Goal: Information Seeking & Learning: Find specific fact

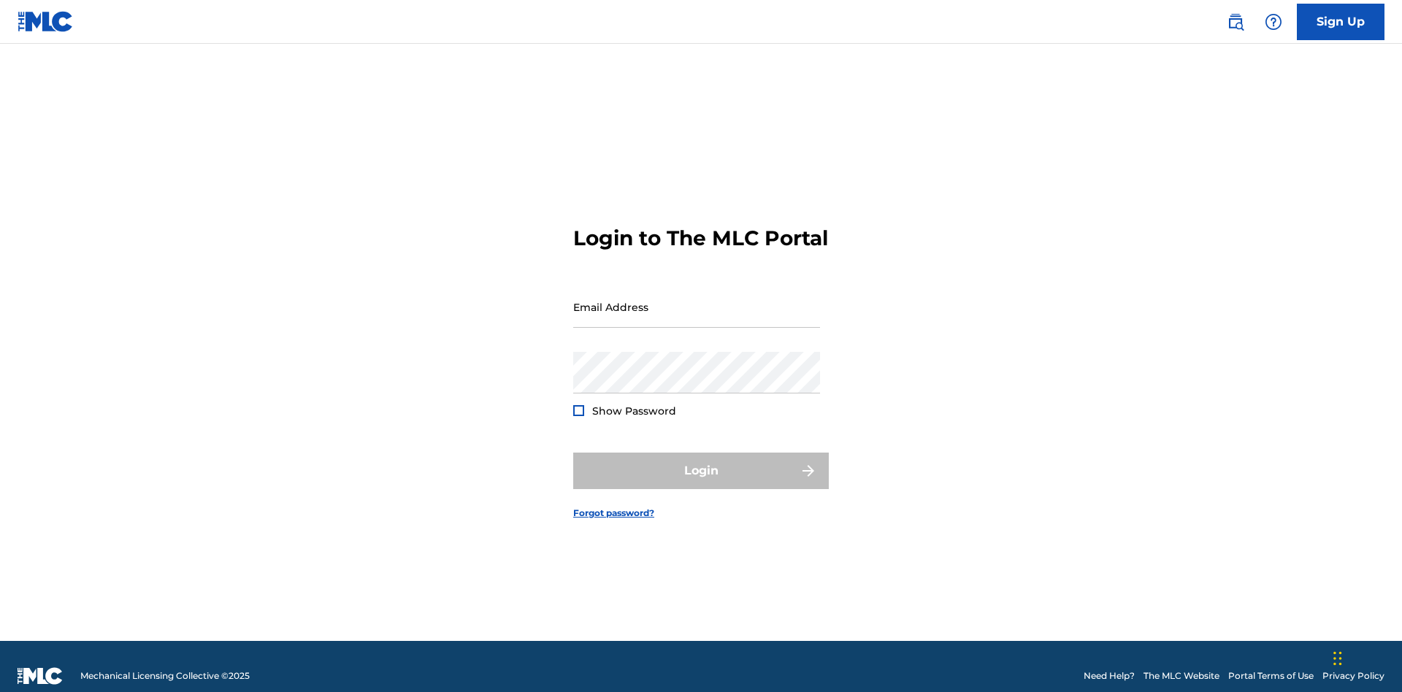
scroll to position [19, 0]
click at [697, 300] on input "Email Address" at bounding box center [696, 307] width 247 height 42
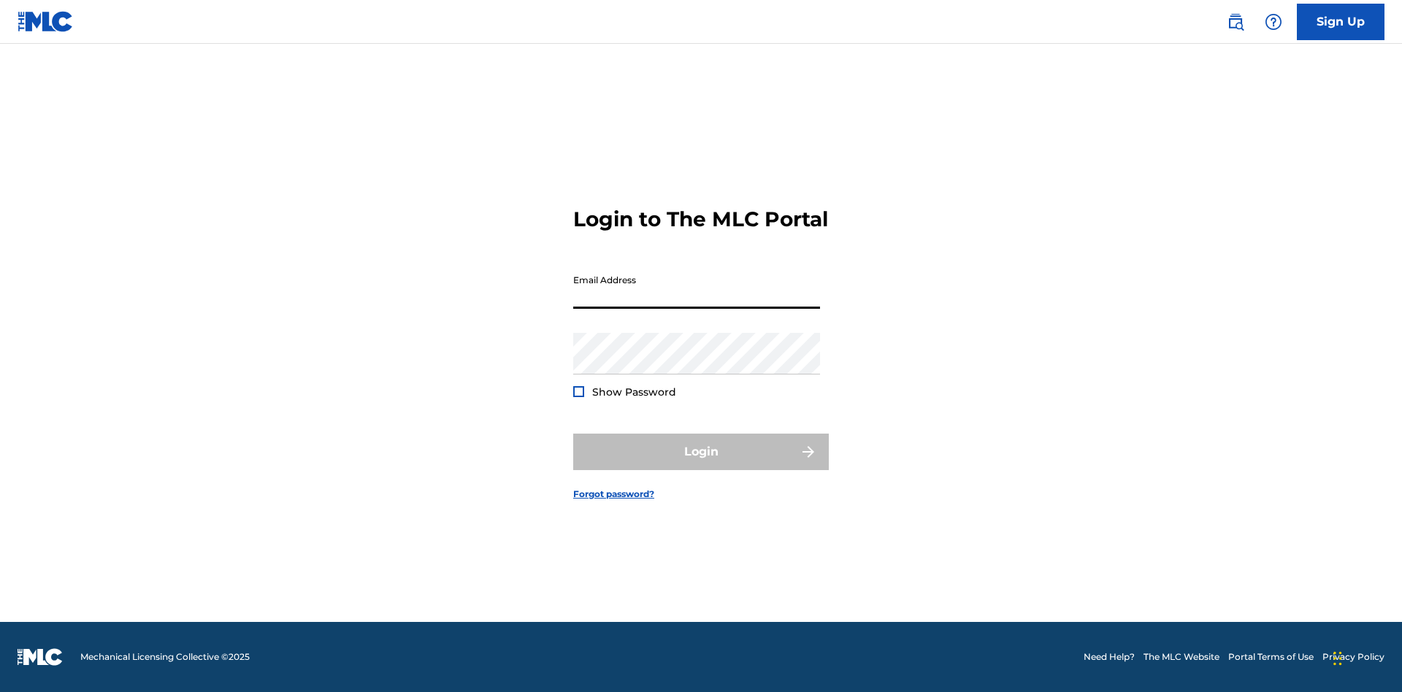
scroll to position [19, 0]
type input "[EMAIL_ADDRESS][DOMAIN_NAME]"
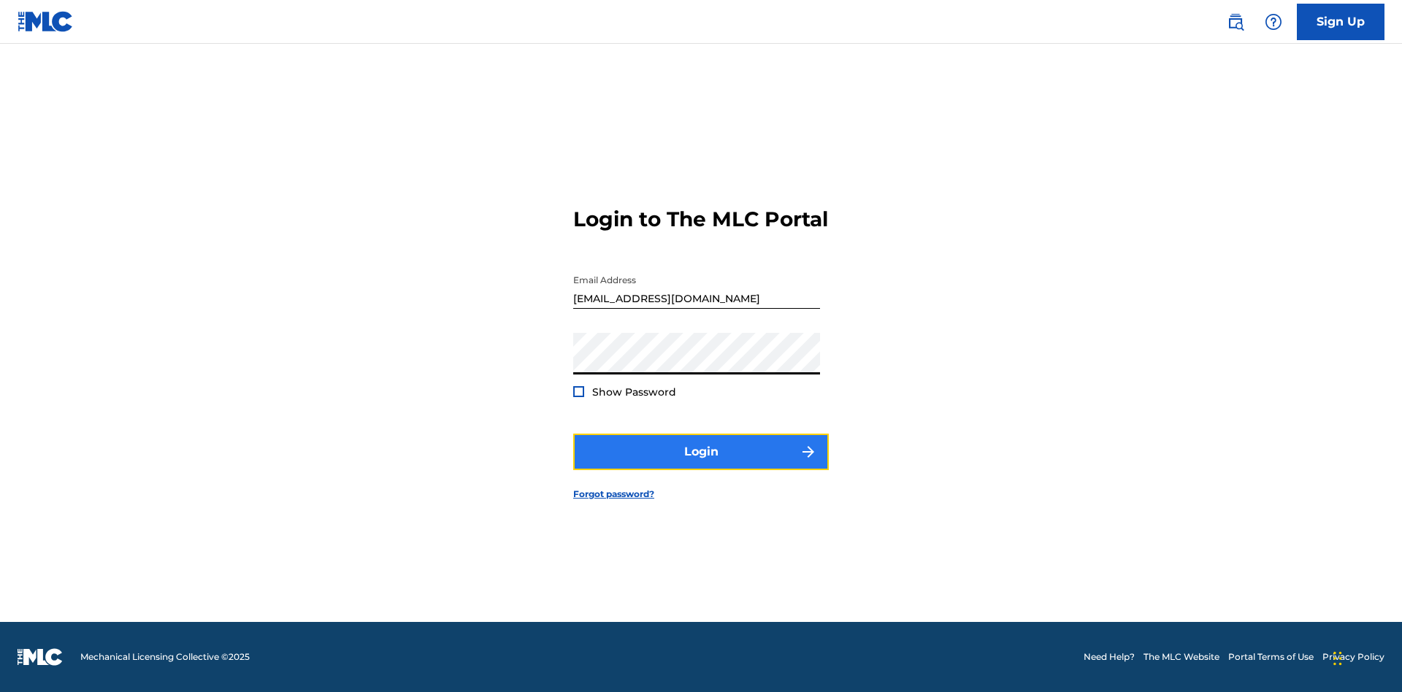
click at [701, 464] on button "Login" at bounding box center [701, 452] width 256 height 37
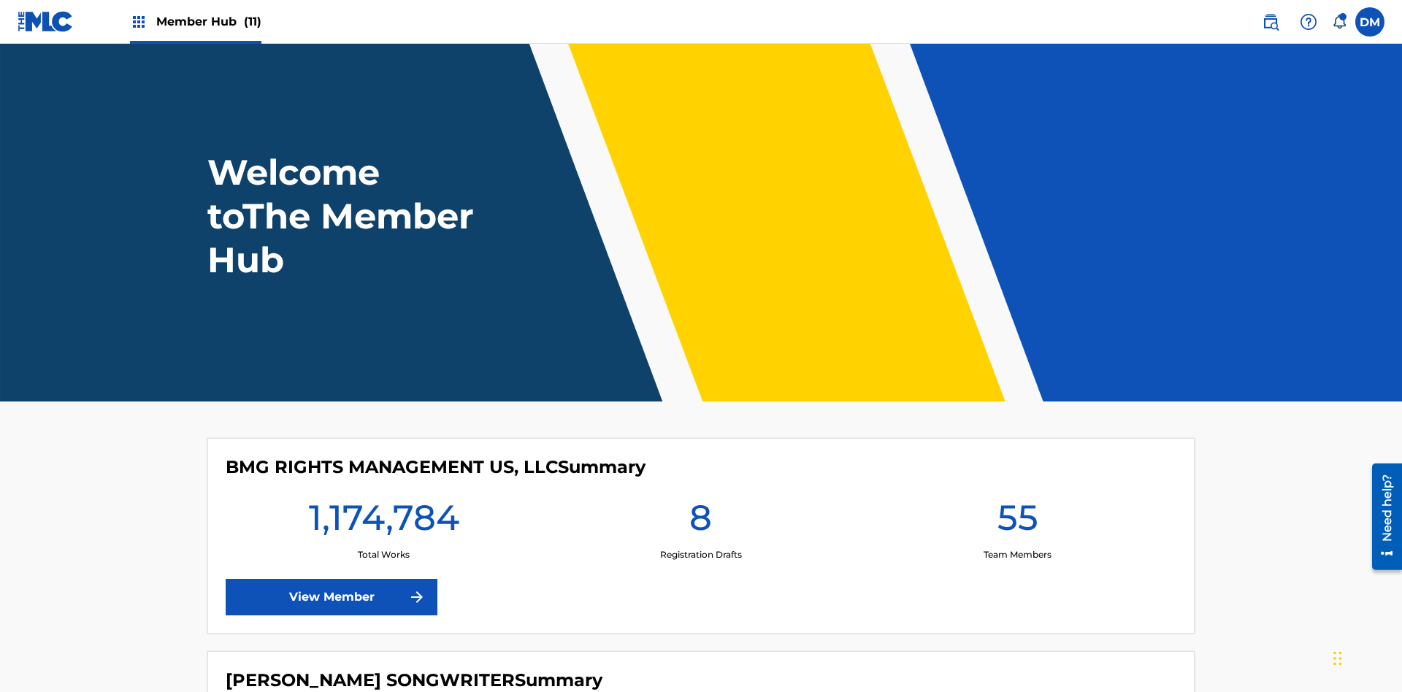
click at [208, 21] on span "Member Hub (11)" at bounding box center [208, 21] width 105 height 17
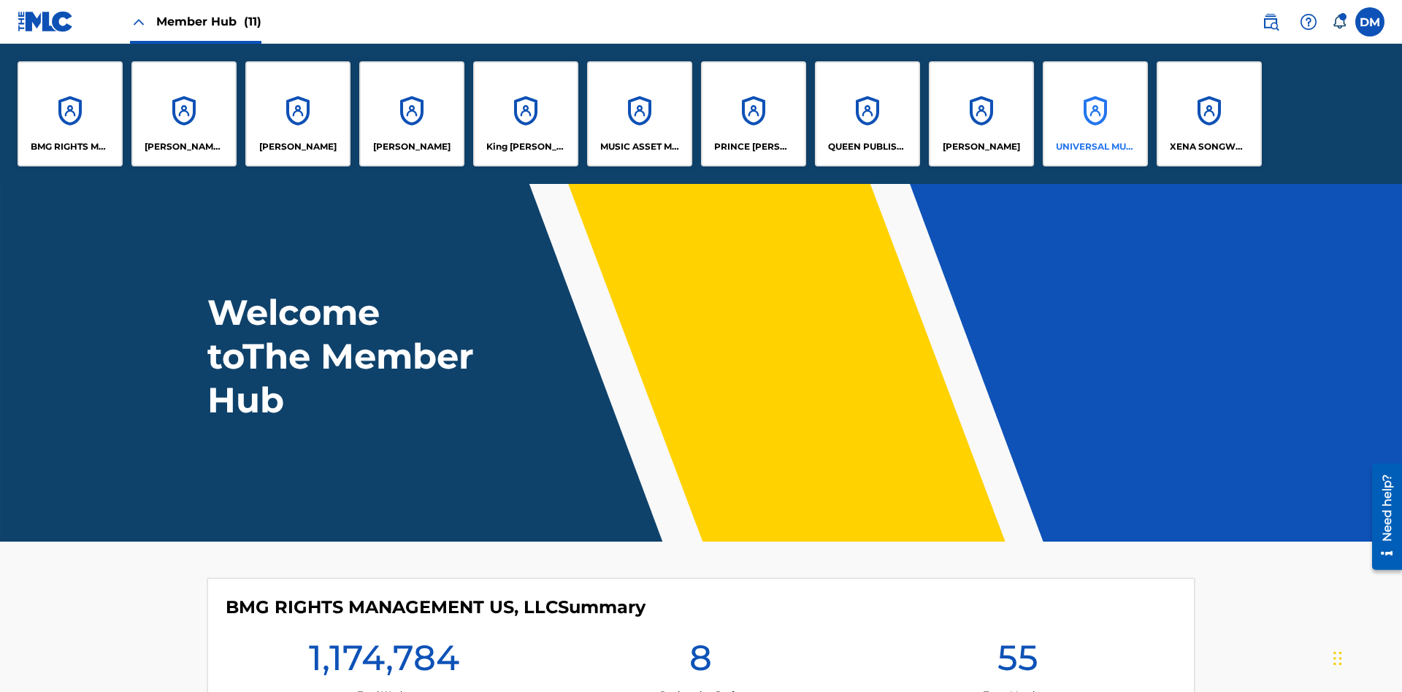
click at [1095, 147] on p "UNIVERSAL MUSIC PUB GROUP" at bounding box center [1096, 146] width 80 height 13
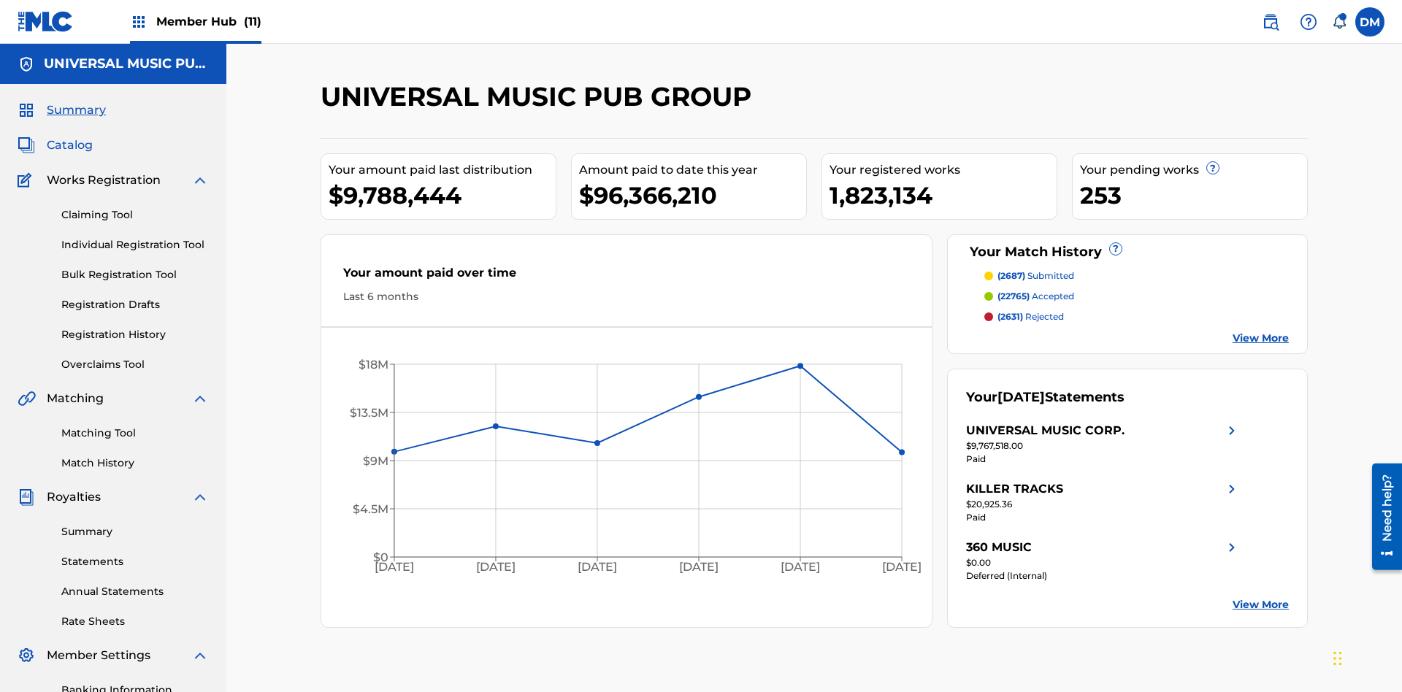
click at [69, 137] on span "Catalog" at bounding box center [70, 146] width 46 height 18
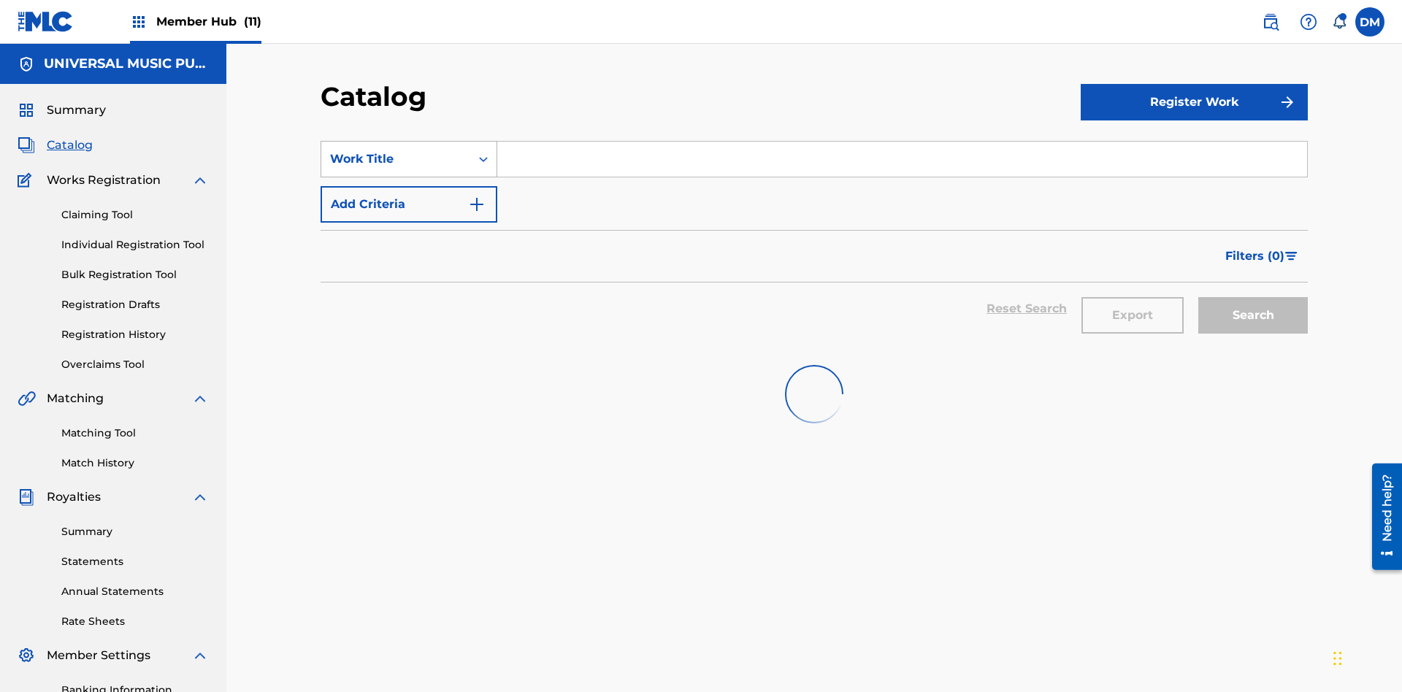
click at [396, 150] on div "Work Title" at bounding box center [395, 159] width 131 height 18
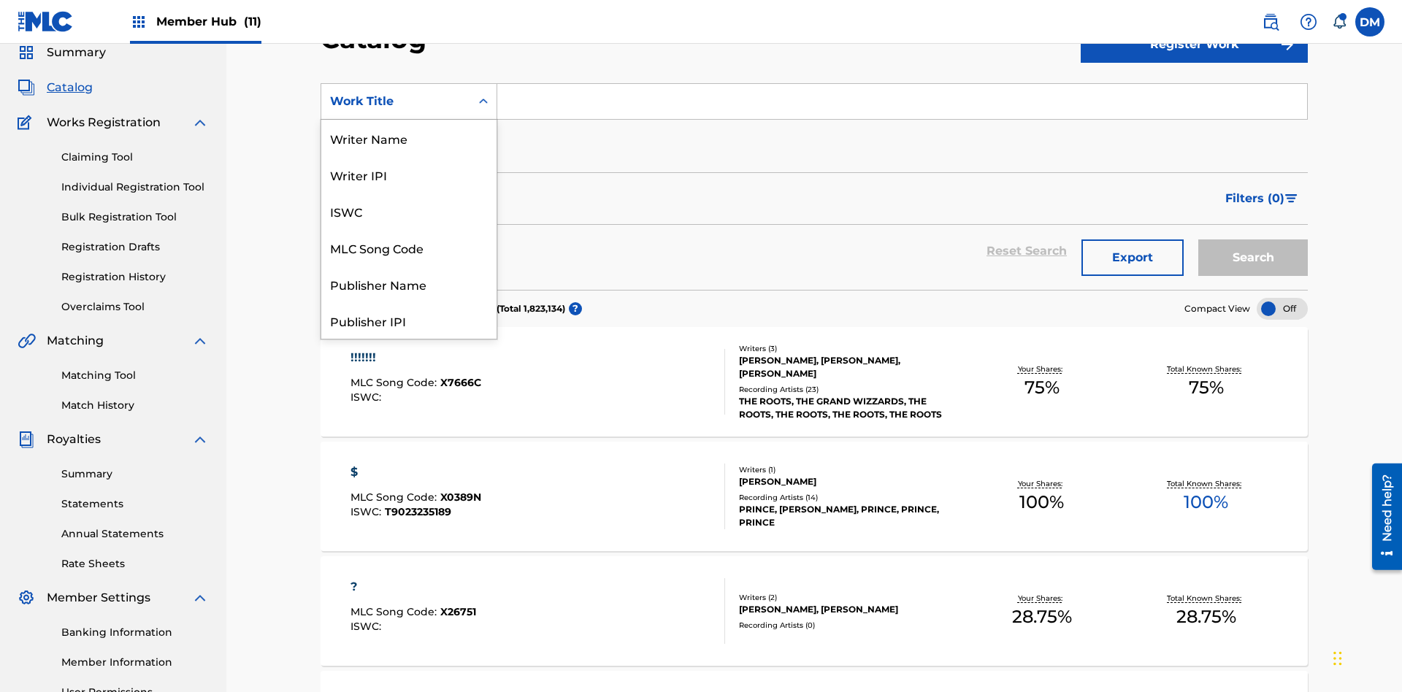
scroll to position [219, 0]
click at [409, 47] on div "MLC Song Code" at bounding box center [408, 28] width 175 height 37
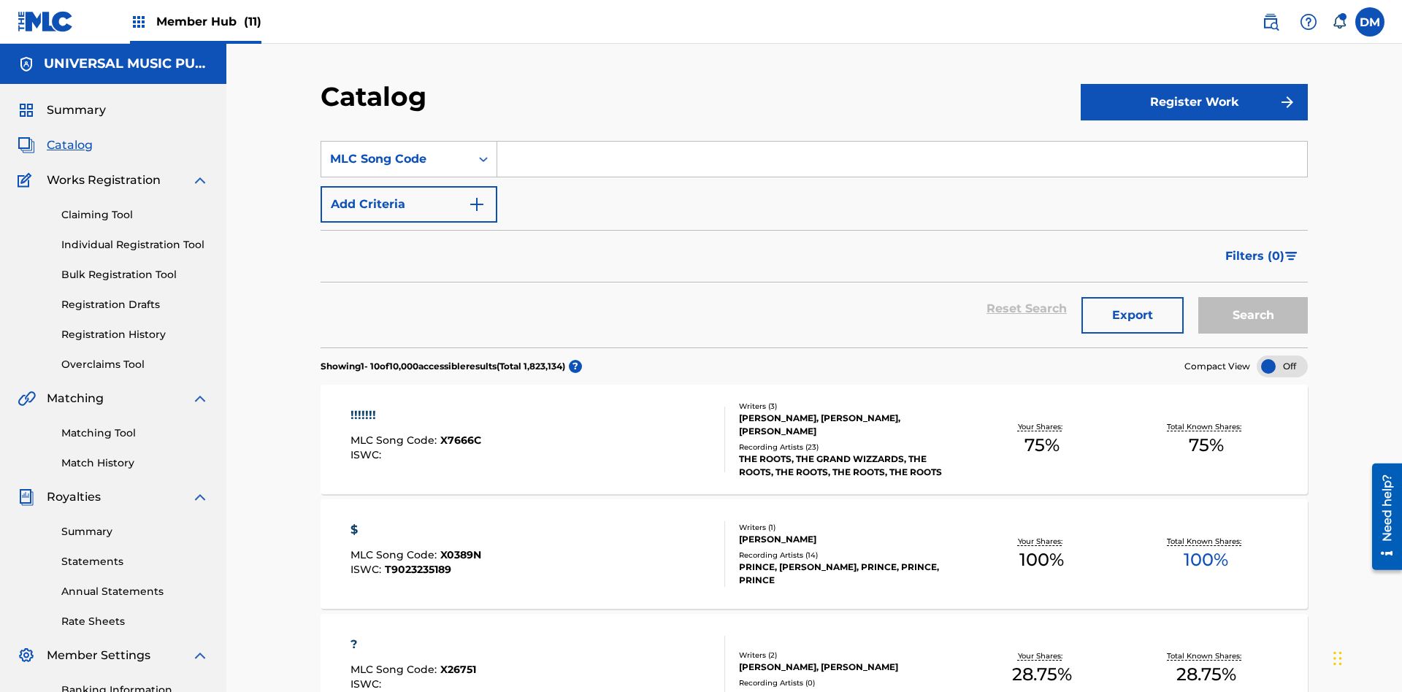
click at [902, 142] on input "Search Form" at bounding box center [902, 159] width 810 height 35
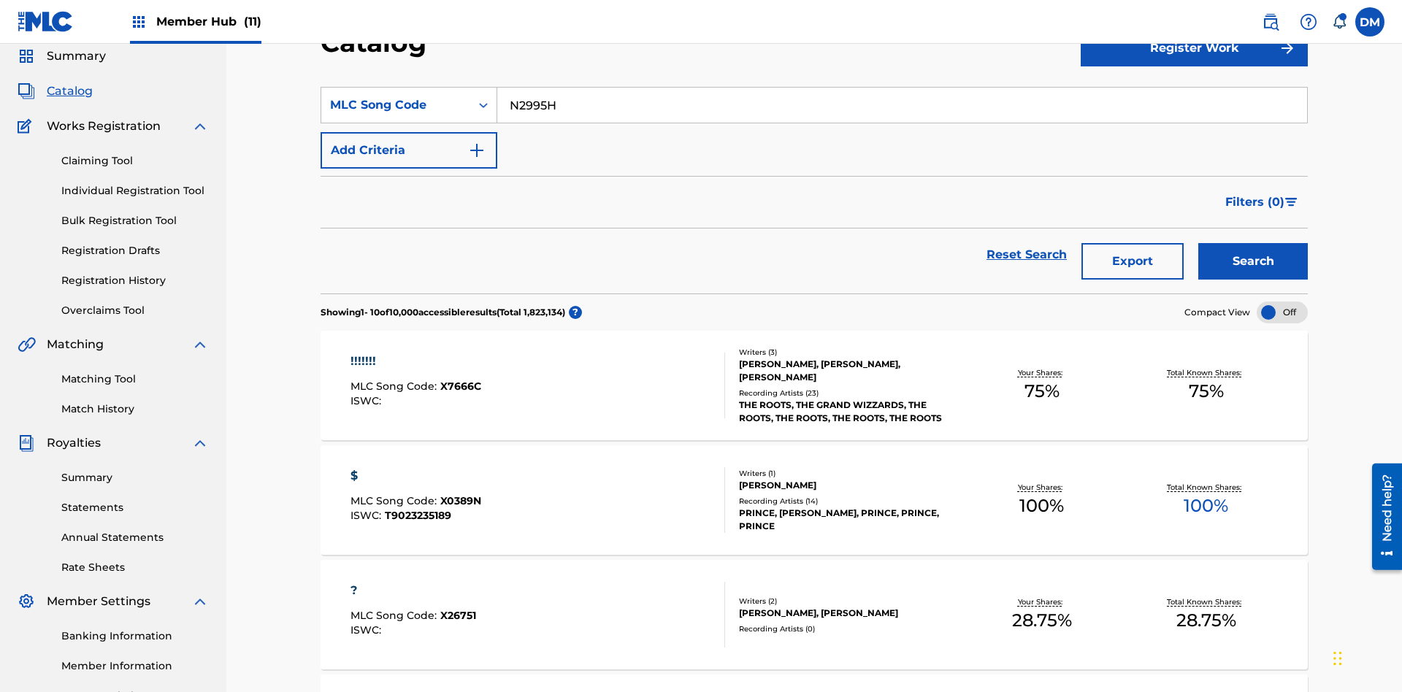
scroll to position [210, 0]
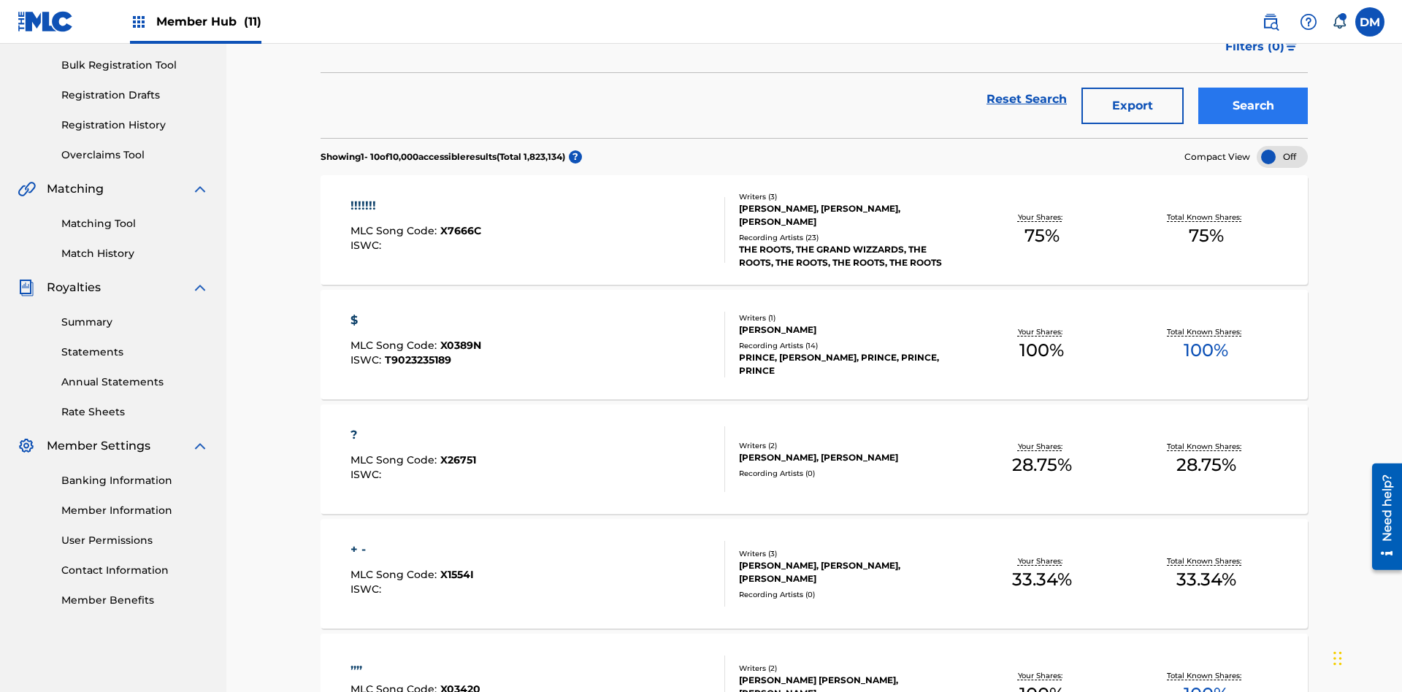
type input "N2995H"
click at [1253, 106] on button "Search" at bounding box center [1253, 106] width 110 height 37
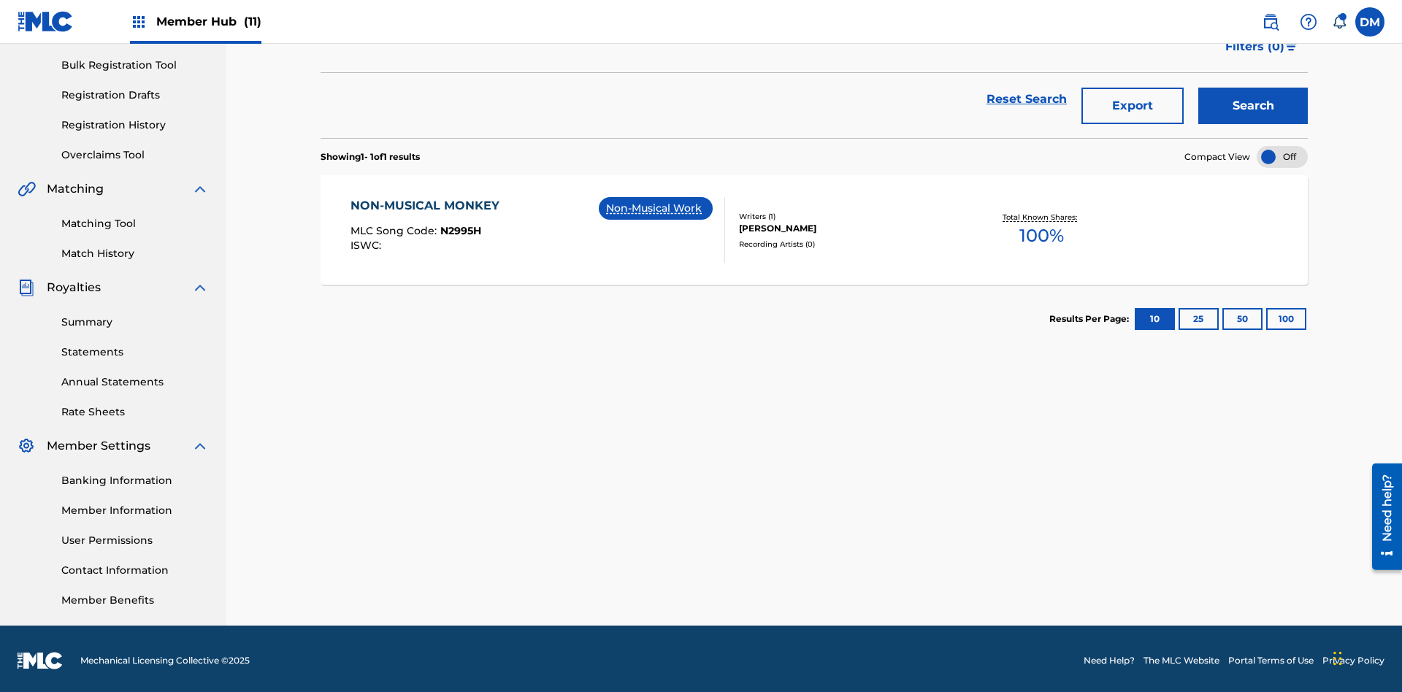
scroll to position [213, 0]
